Goal: Transaction & Acquisition: Purchase product/service

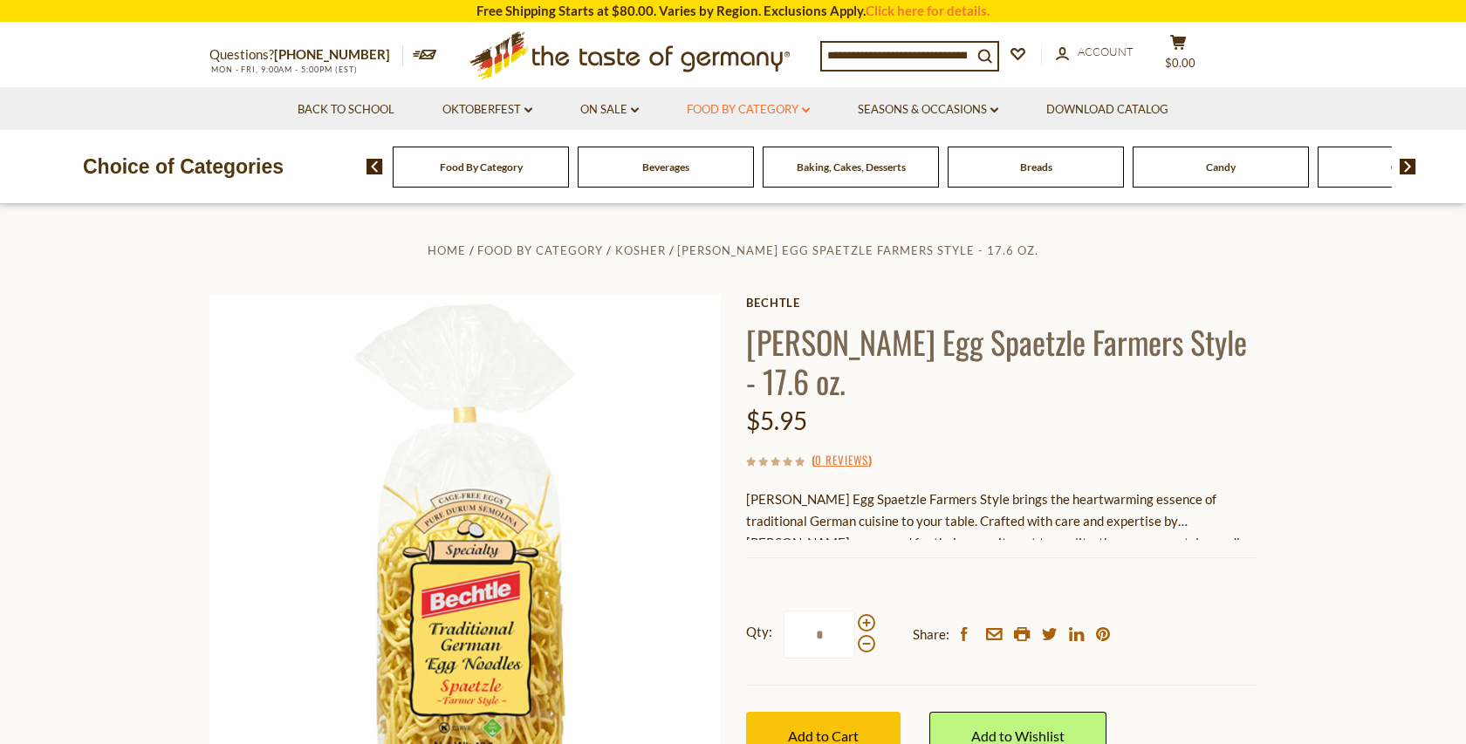
click at [736, 110] on link "Food By Category dropdown_arrow" at bounding box center [748, 109] width 123 height 19
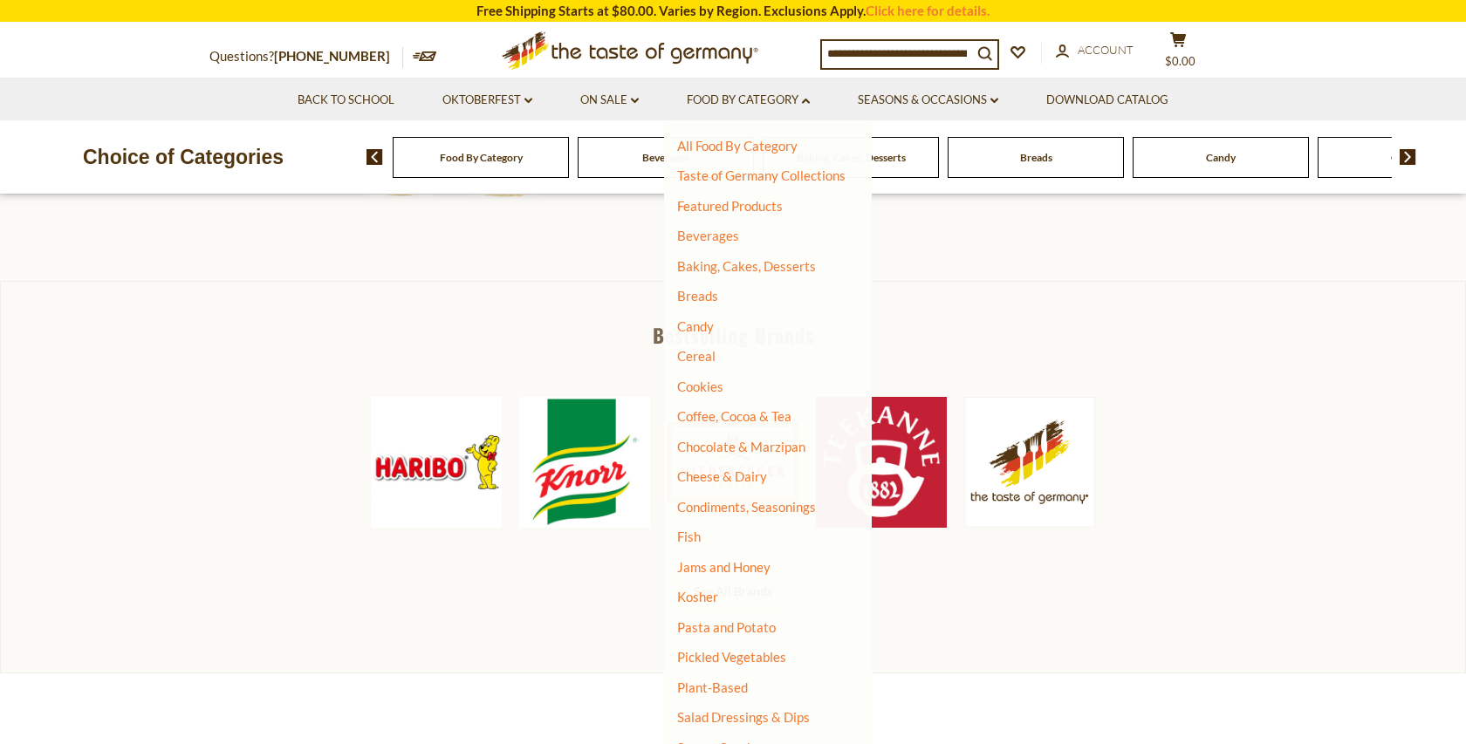
scroll to position [698, 0]
click at [730, 622] on link "Pasta and Potato" at bounding box center [726, 628] width 99 height 16
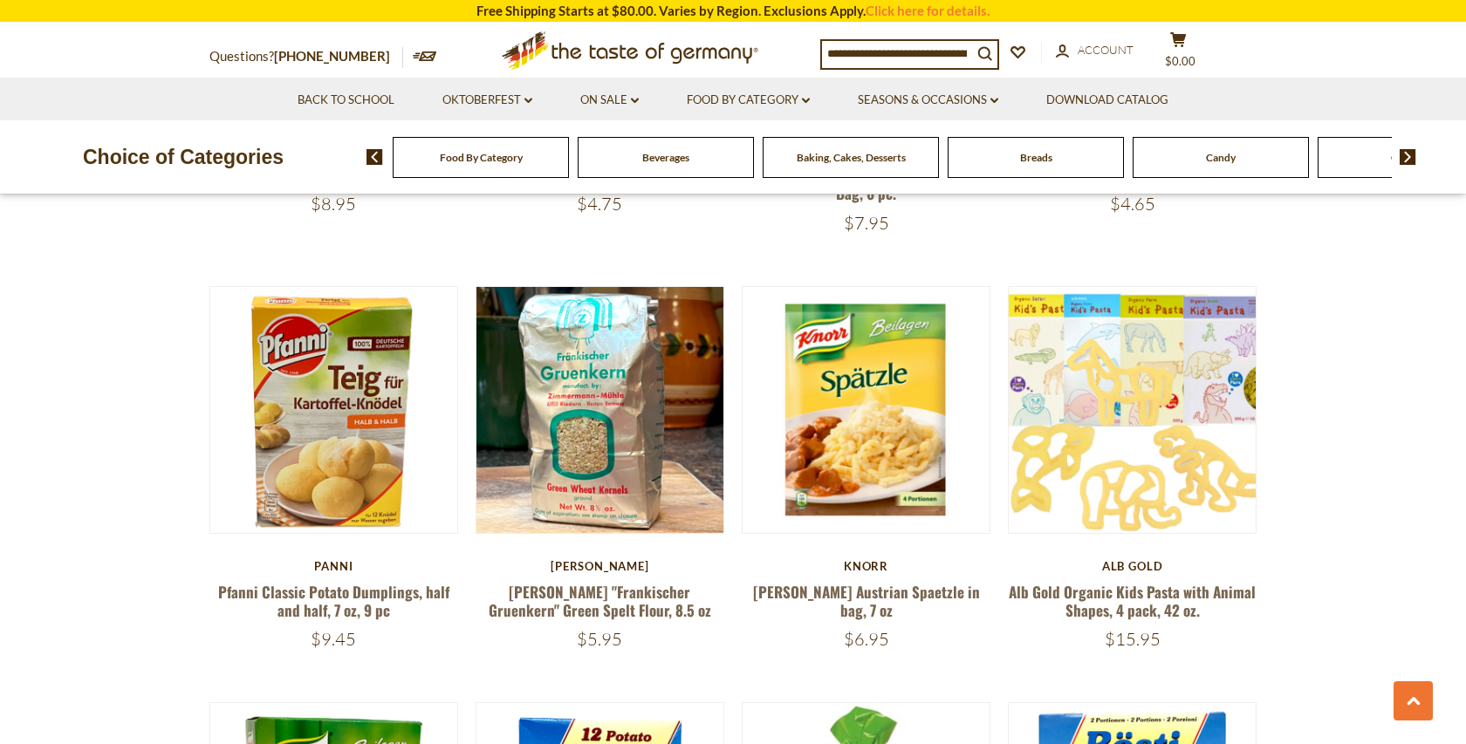
scroll to position [1406, 0]
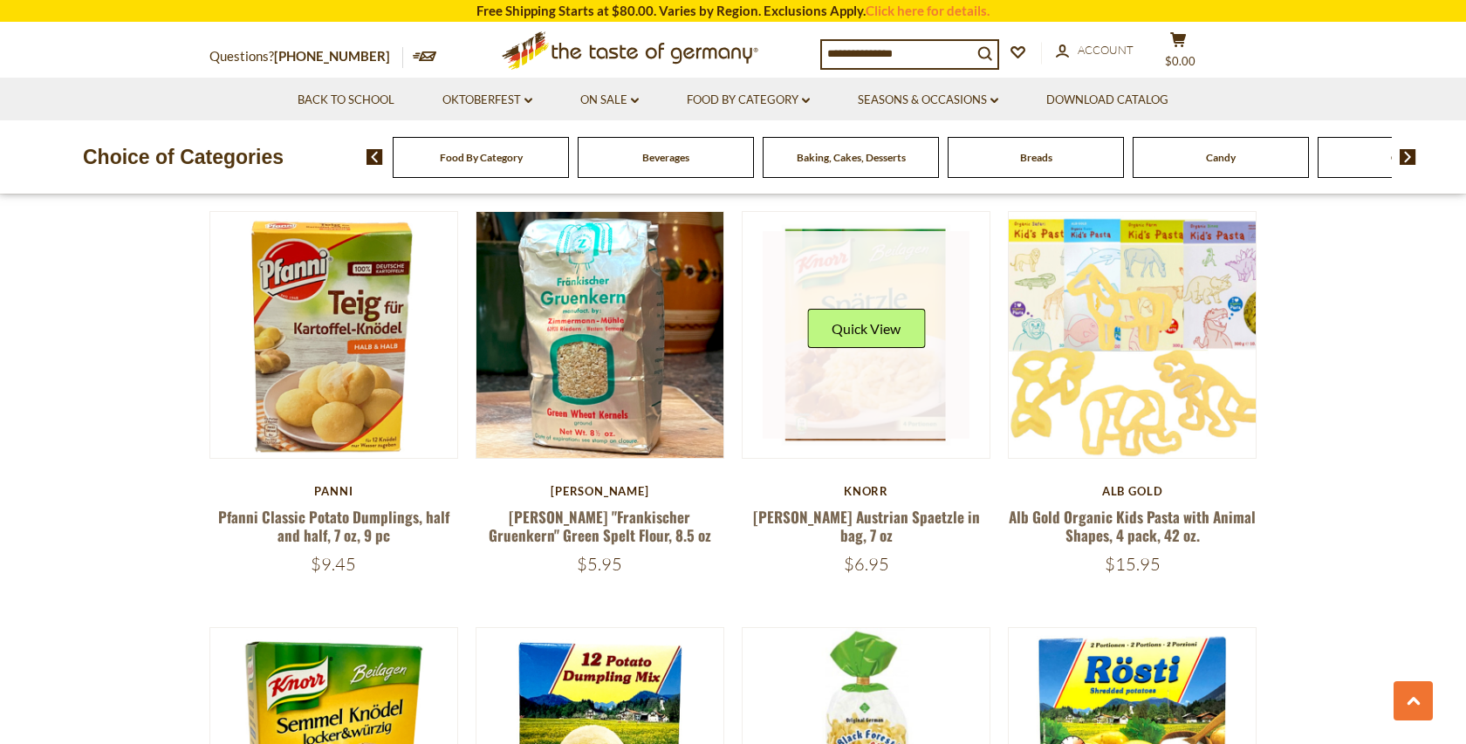
click at [840, 378] on link at bounding box center [867, 335] width 208 height 208
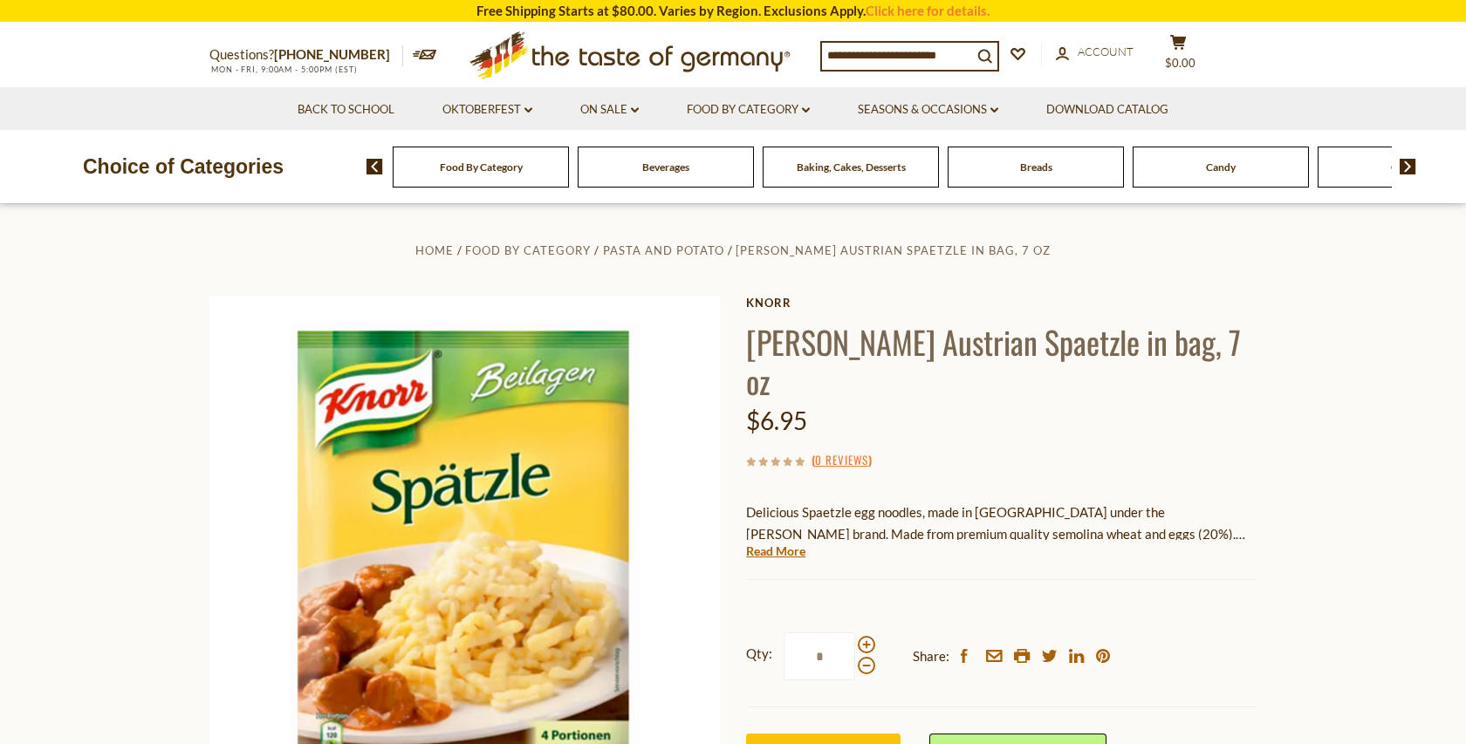
scroll to position [127, 0]
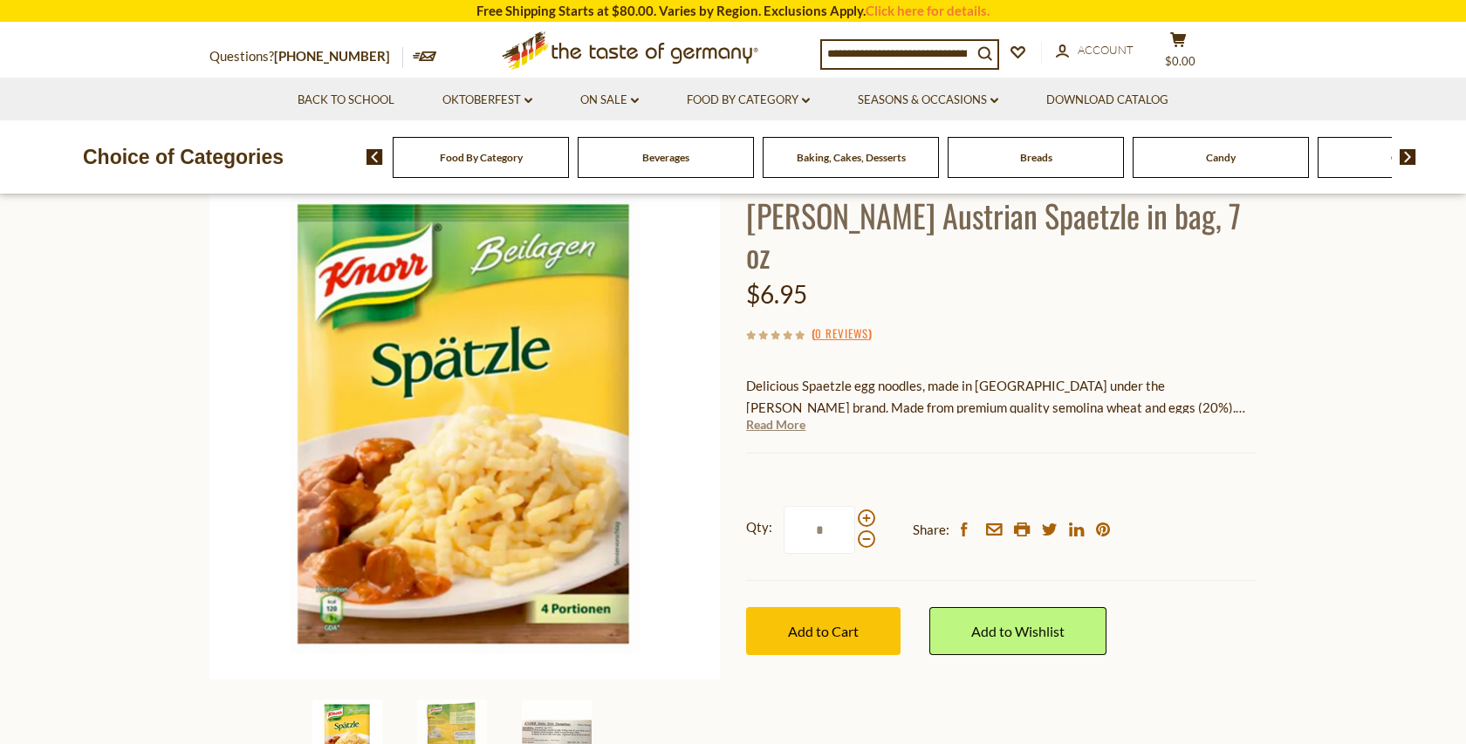
click at [787, 416] on link "Read More" at bounding box center [775, 424] width 59 height 17
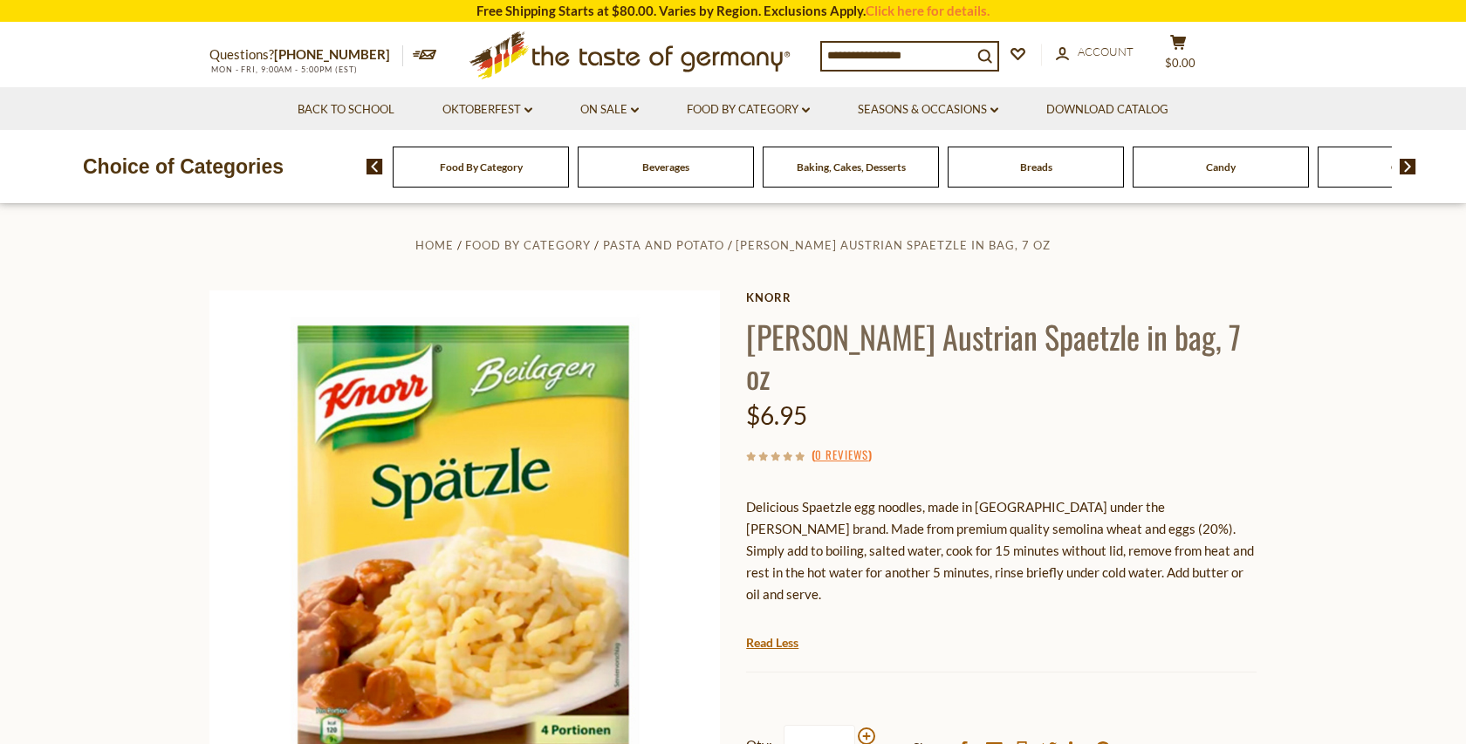
scroll to position [6, 0]
